Goal: Navigation & Orientation: Find specific page/section

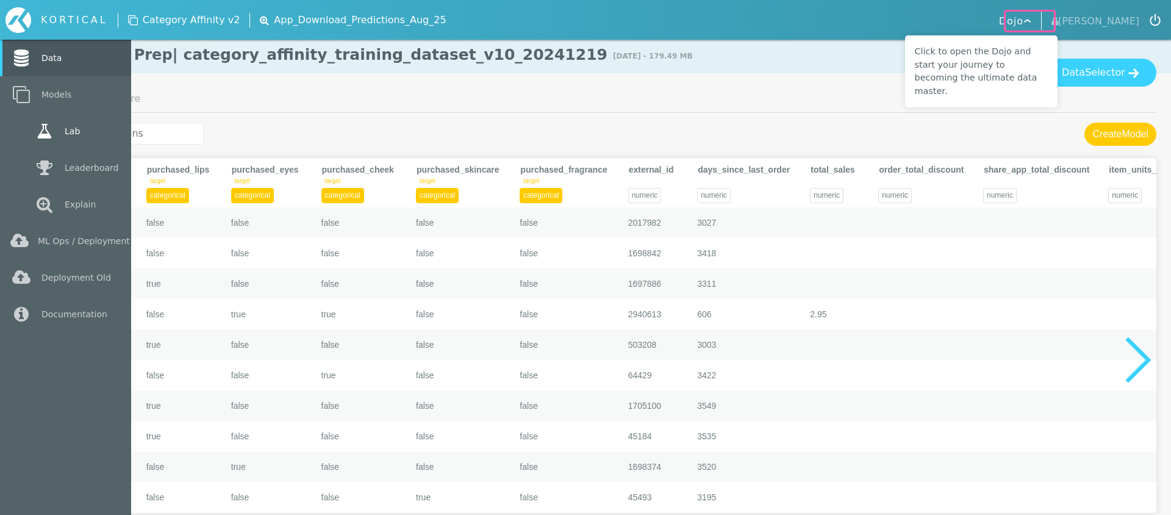
click at [64, 124] on link "Lab" at bounding box center [65, 131] width 131 height 37
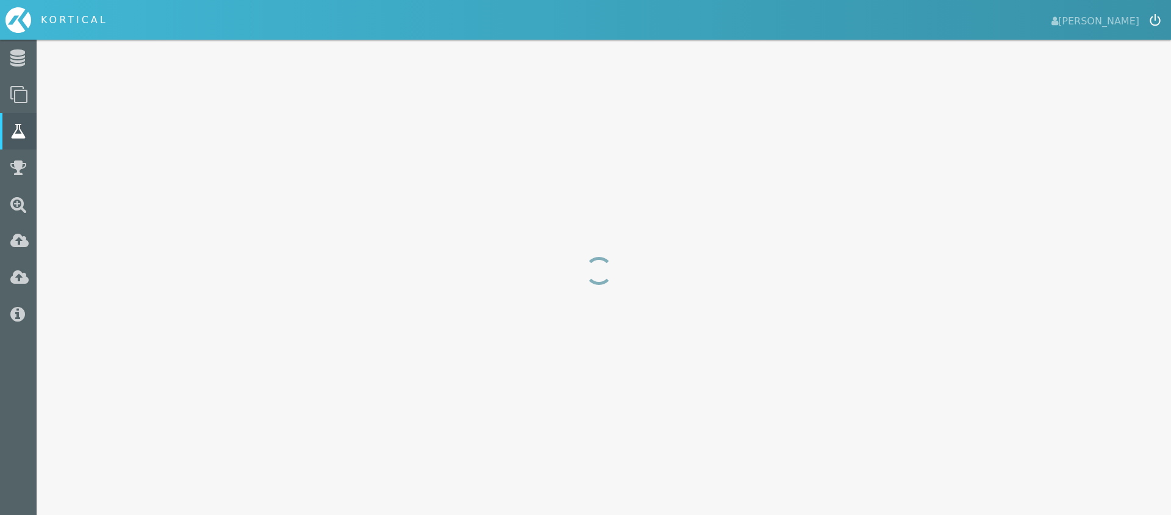
select select "f1_score"
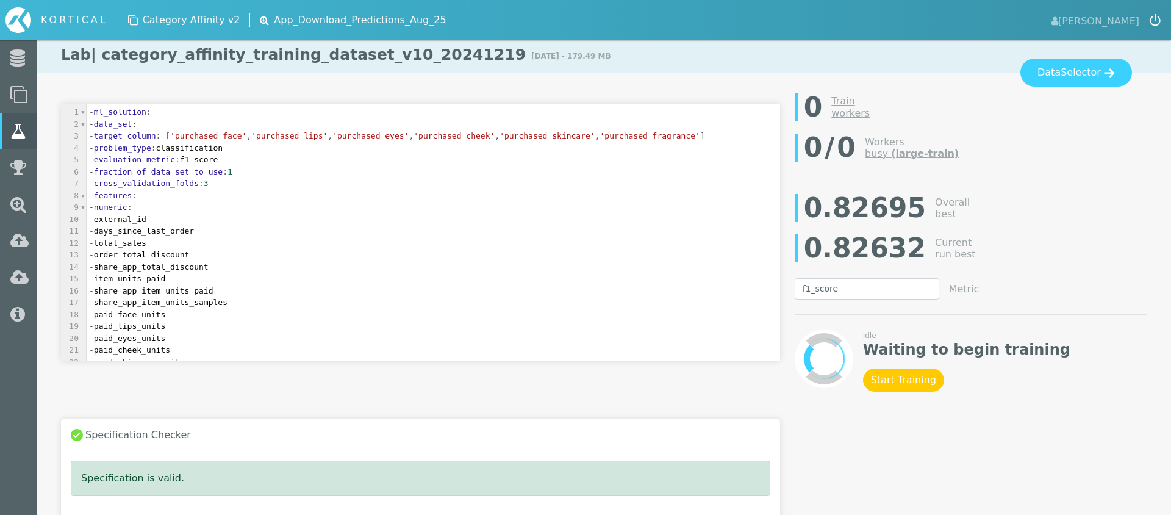
drag, startPoint x: 458, startPoint y: 53, endPoint x: 96, endPoint y: 51, distance: 362.4
click at [96, 51] on div "| category_affinity_training_dataset_v10_20241219" at bounding box center [308, 55] width 435 height 18
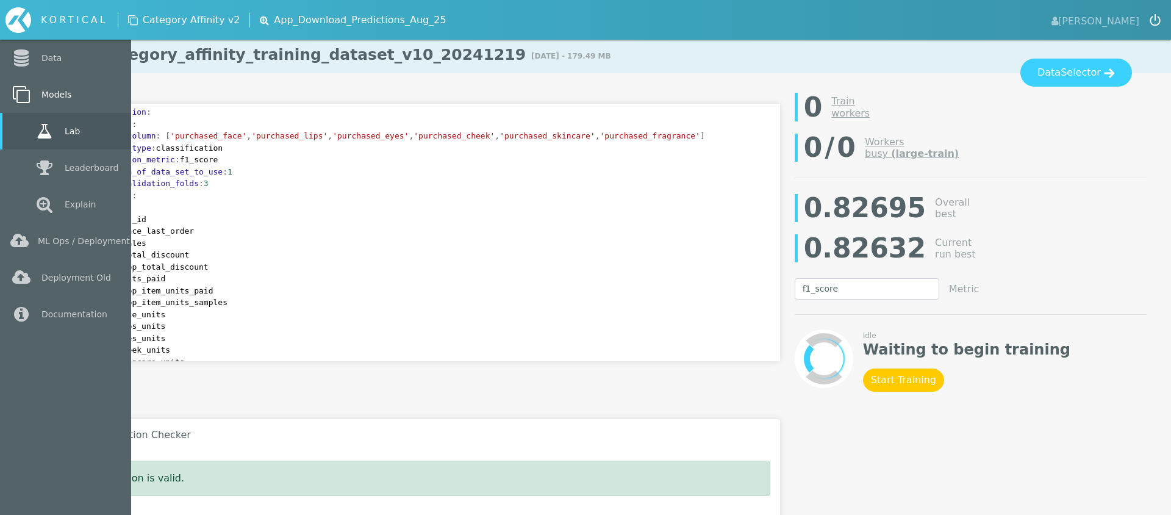
click at [74, 96] on link "Models" at bounding box center [65, 94] width 131 height 37
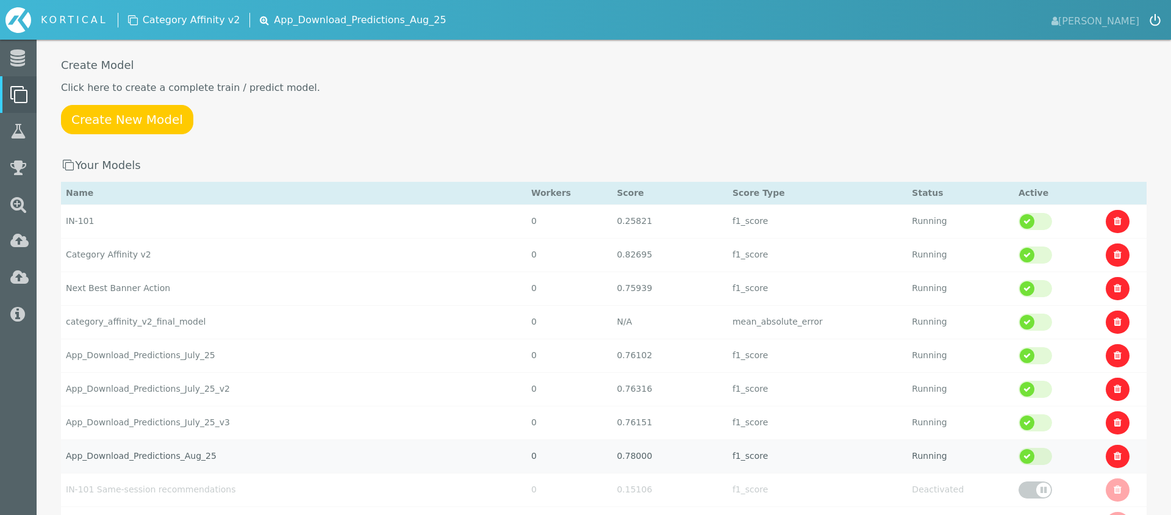
scroll to position [39, 0]
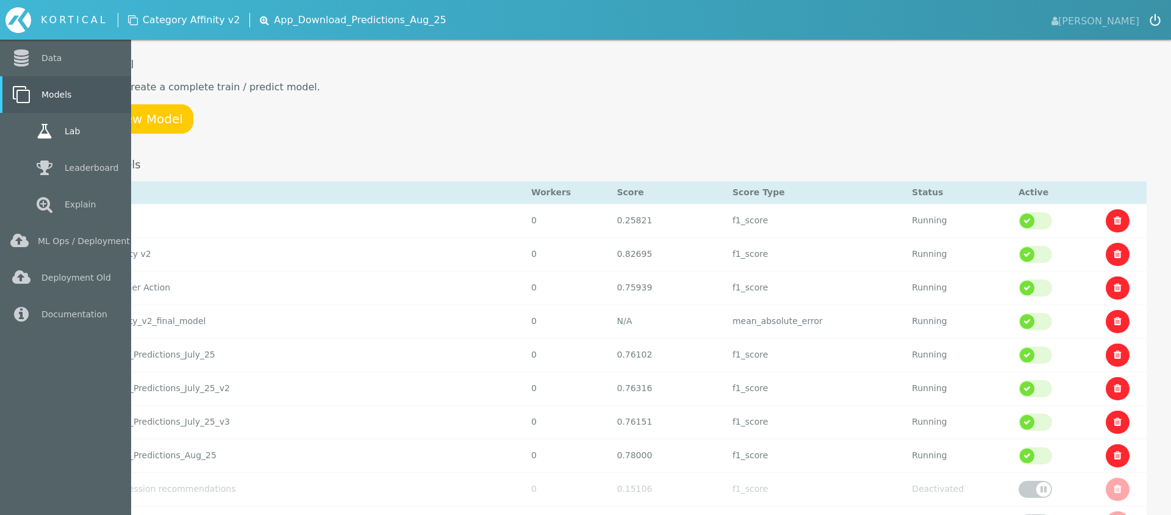
click at [109, 130] on link "Lab" at bounding box center [65, 131] width 131 height 37
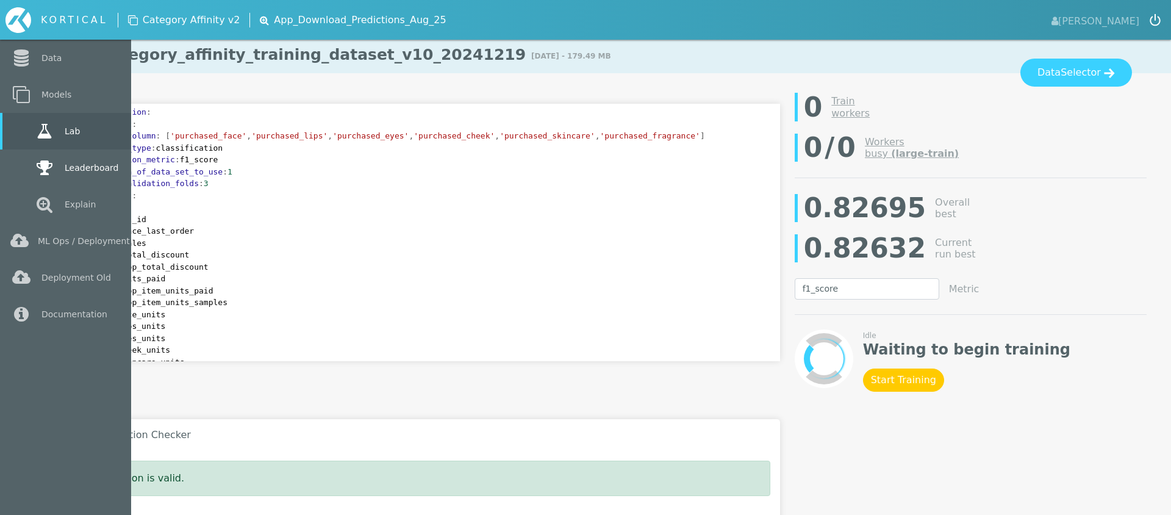
click at [44, 165] on icon at bounding box center [45, 167] width 22 height 17
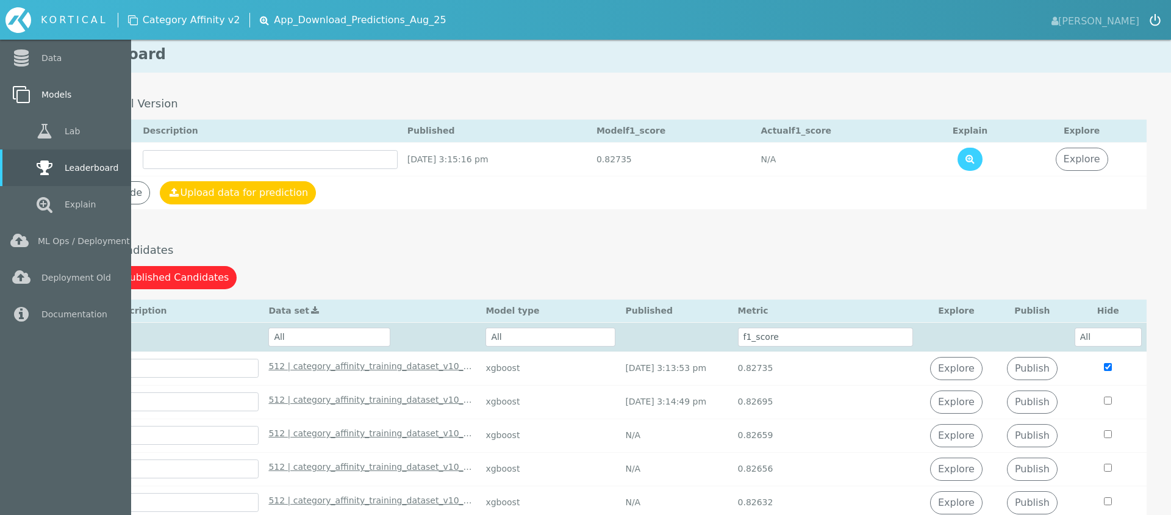
click at [58, 95] on link "Models" at bounding box center [65, 94] width 131 height 37
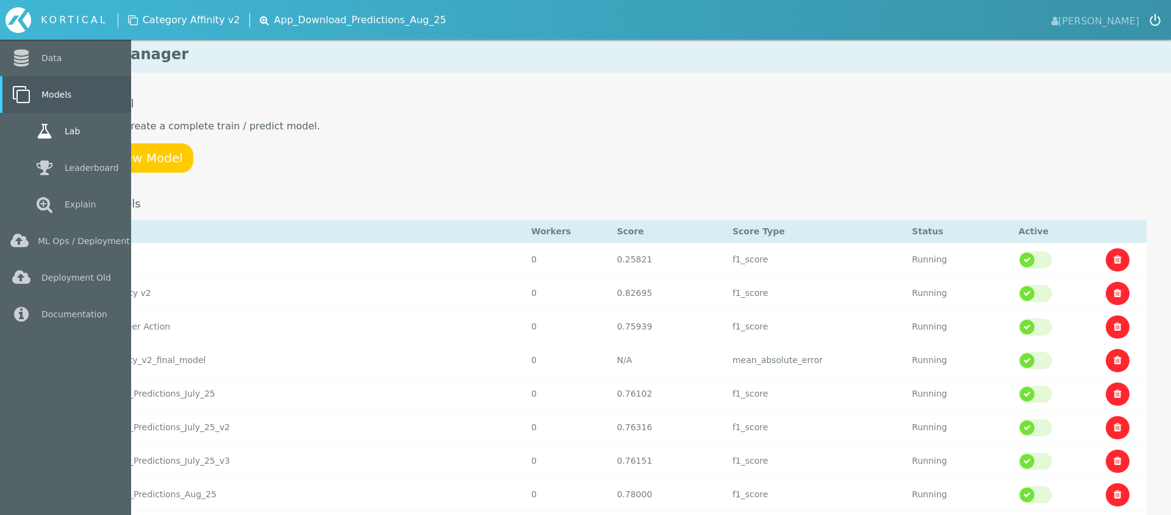
click at [67, 136] on link "Lab" at bounding box center [65, 131] width 131 height 37
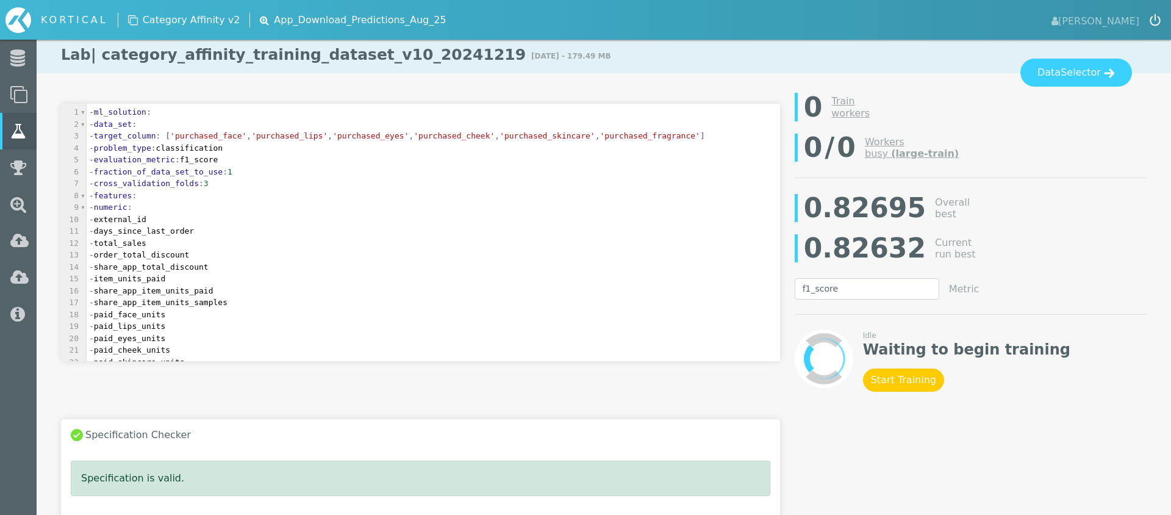
click at [460, 55] on div "| category_affinity_training_dataset_v10_20241219" at bounding box center [308, 55] width 435 height 18
drag, startPoint x: 460, startPoint y: 55, endPoint x: 98, endPoint y: 51, distance: 361.8
click at [98, 51] on div "| category_affinity_training_dataset_v10_20241219" at bounding box center [308, 55] width 435 height 18
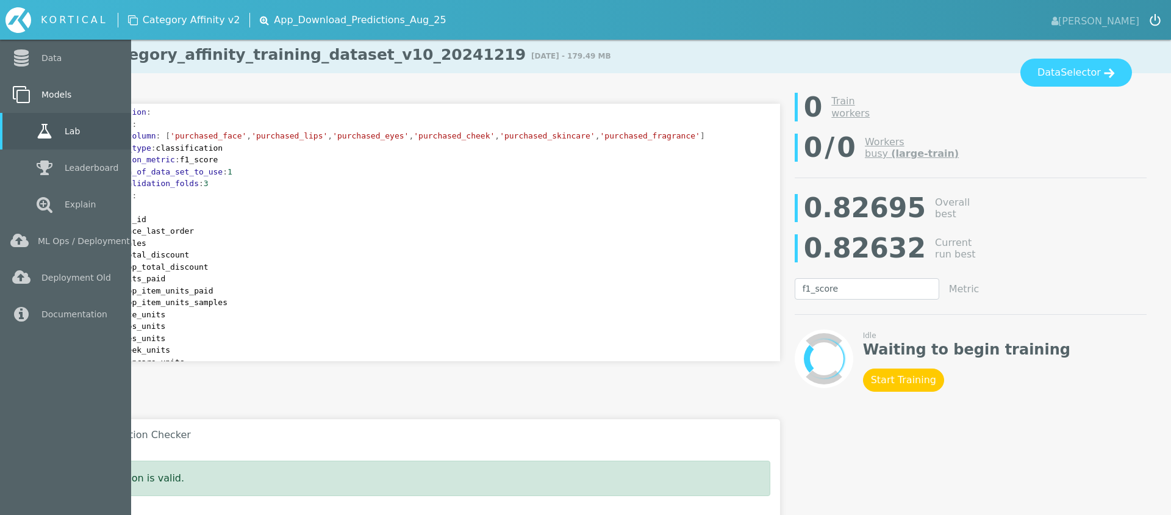
click at [87, 96] on link "Models" at bounding box center [65, 94] width 131 height 37
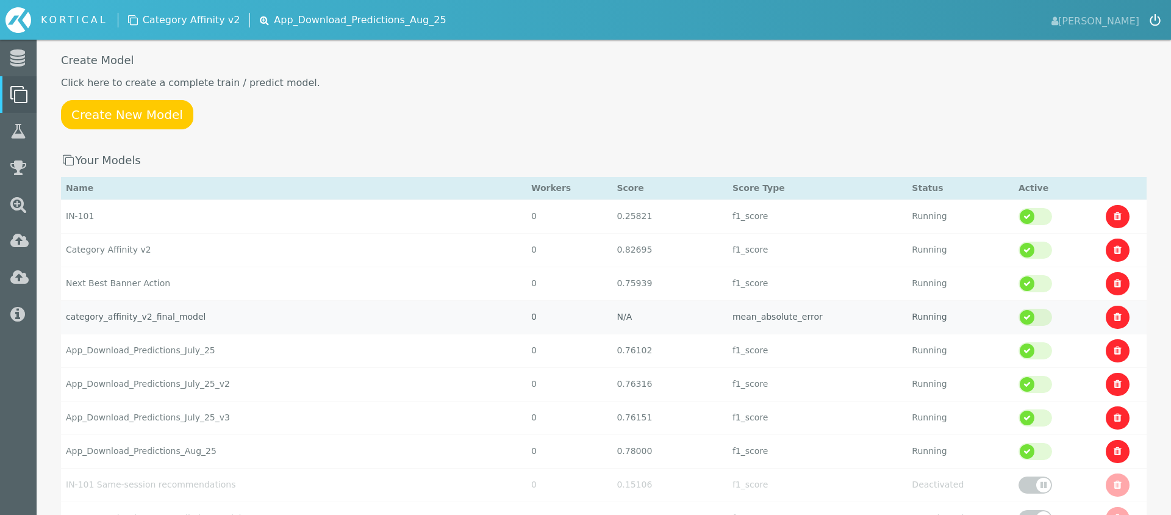
scroll to position [38, 0]
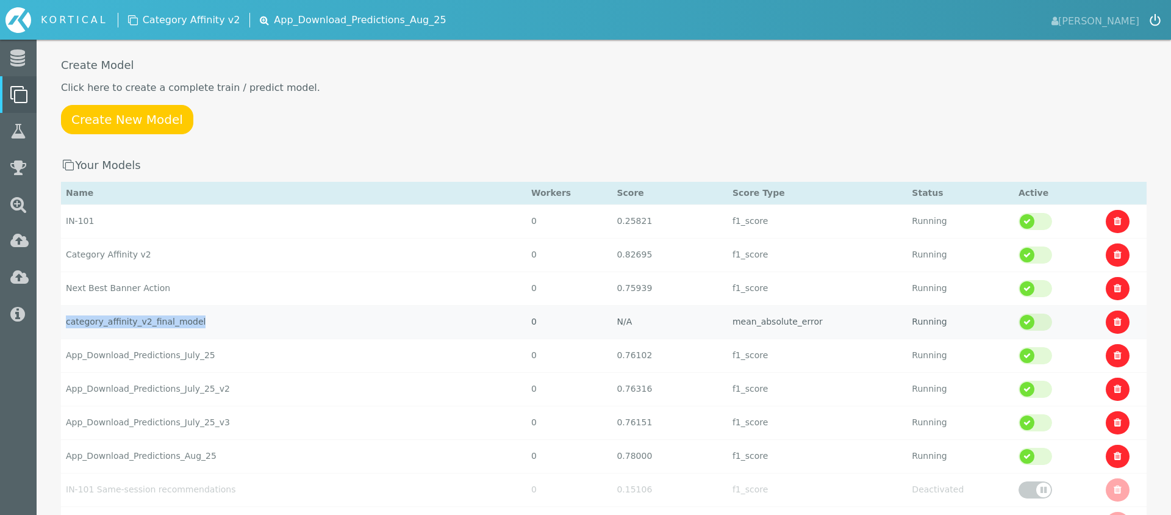
drag, startPoint x: 201, startPoint y: 321, endPoint x: 65, endPoint y: 323, distance: 135.4
click at [65, 238] on td "category_affinity_v2_final_model" at bounding box center [293, 221] width 465 height 34
select select "mean_absolute_error"
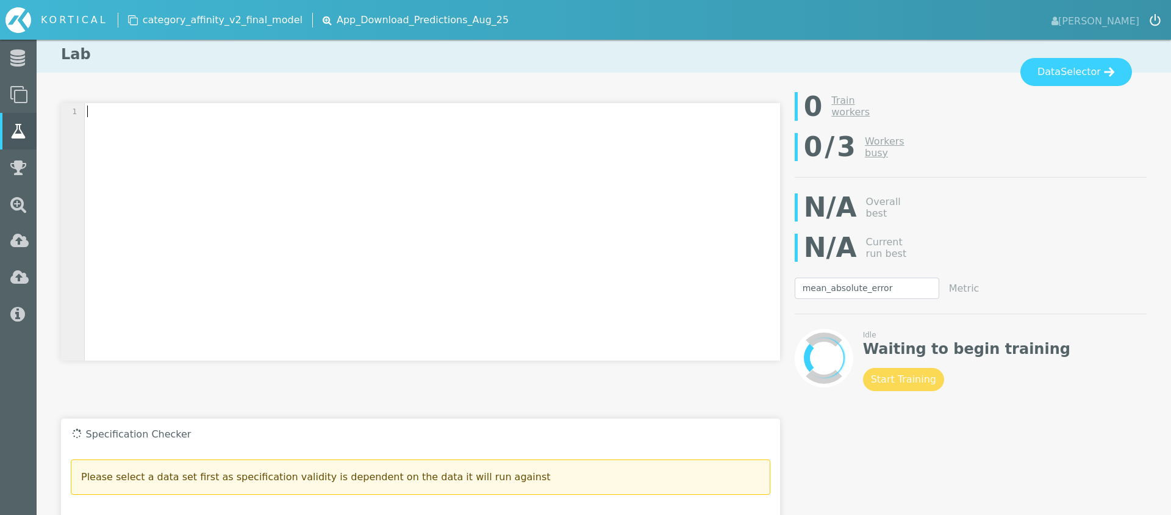
click at [176, 166] on div "1 1 ​ 64 - last_order_eyes_spend" at bounding box center [430, 241] width 738 height 276
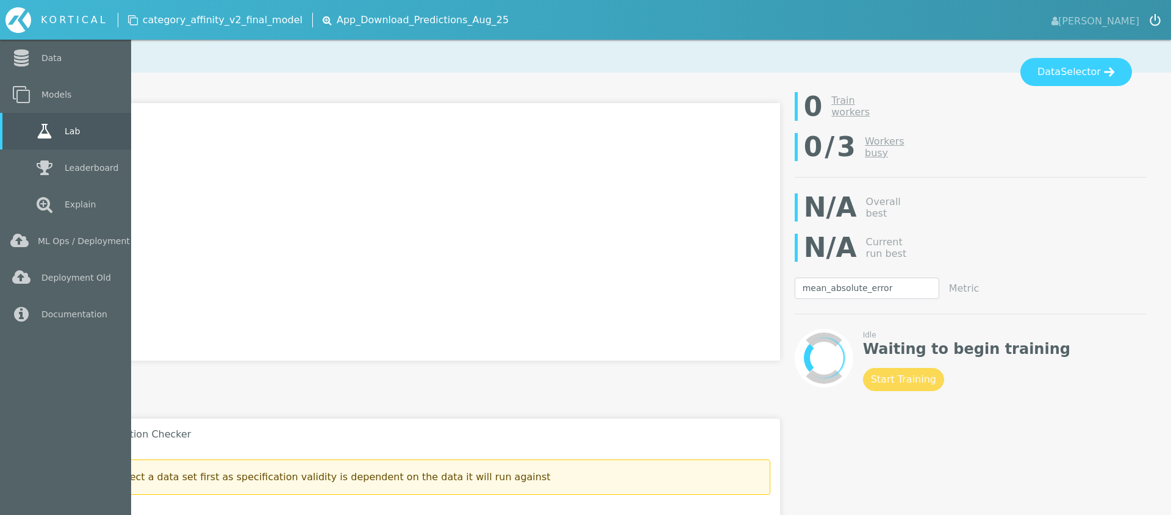
click at [117, 124] on link "Lab" at bounding box center [65, 131] width 131 height 37
click at [43, 134] on icon at bounding box center [45, 131] width 22 height 17
click at [67, 82] on link "Models" at bounding box center [65, 94] width 131 height 37
